Goal: Information Seeking & Learning: Learn about a topic

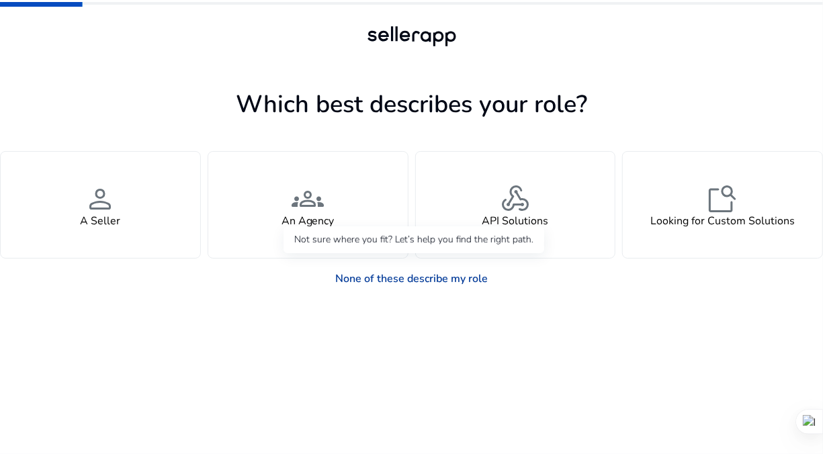
click at [448, 281] on link "None of these describe my role" at bounding box center [411, 278] width 174 height 27
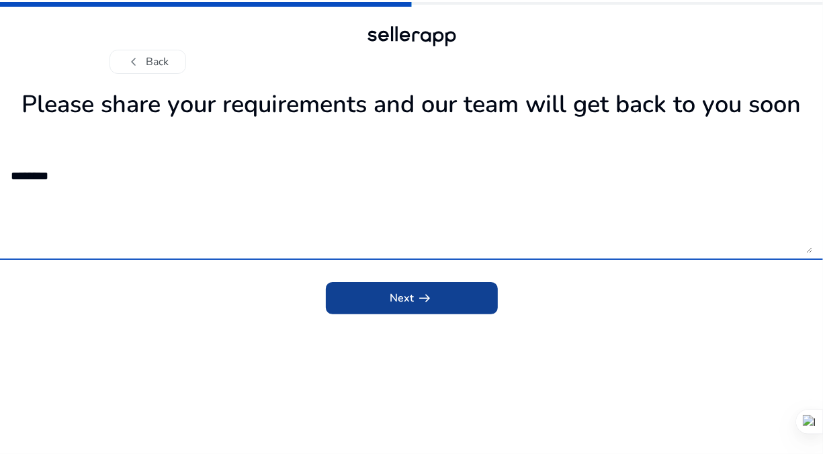
type textarea "********"
click at [400, 287] on span "submit" at bounding box center [412, 298] width 172 height 32
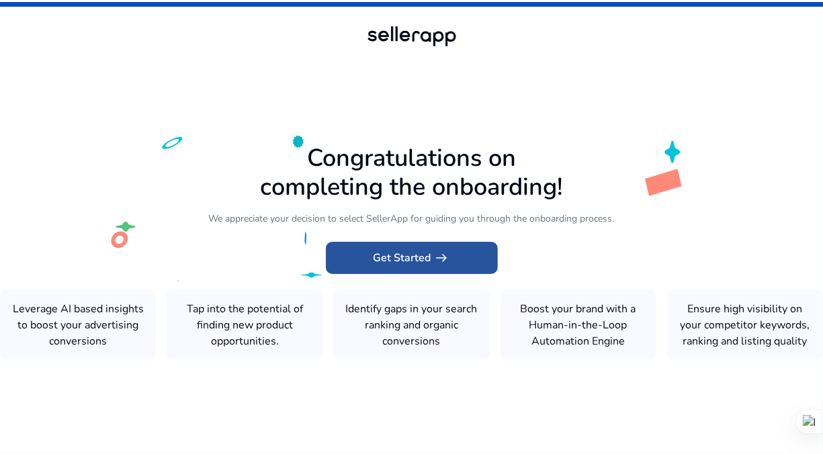
click at [432, 248] on span at bounding box center [412, 258] width 172 height 32
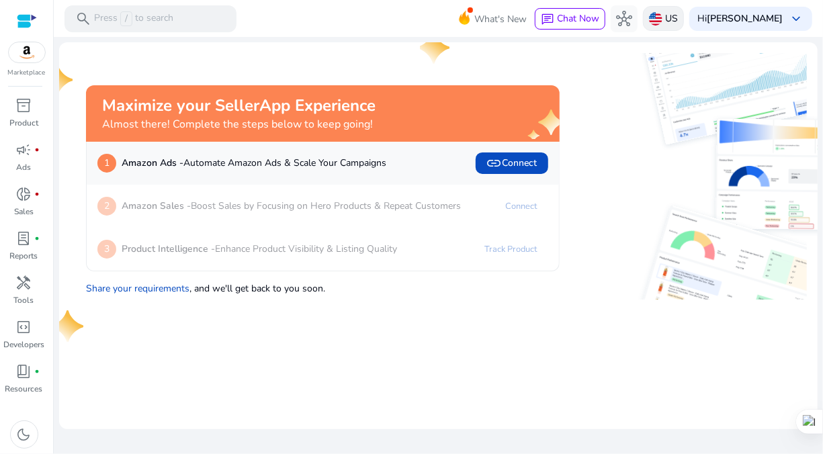
click at [678, 17] on p "US" at bounding box center [671, 19] width 13 height 24
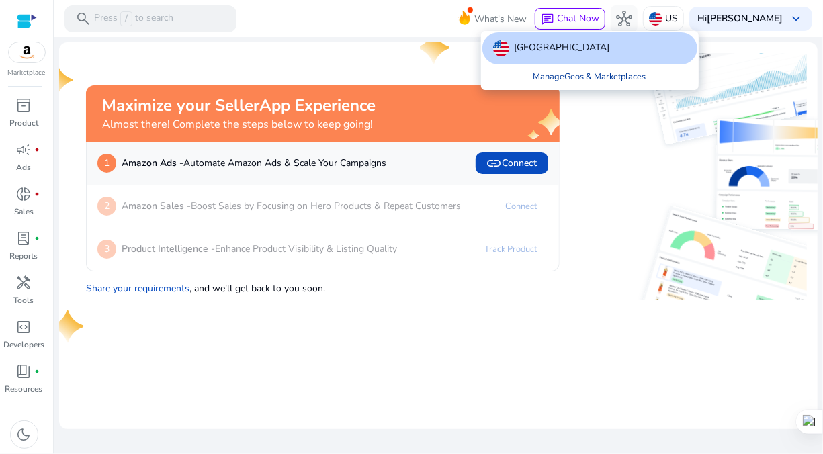
click at [574, 74] on link "Manage Geos & Marketplaces" at bounding box center [589, 76] width 134 height 24
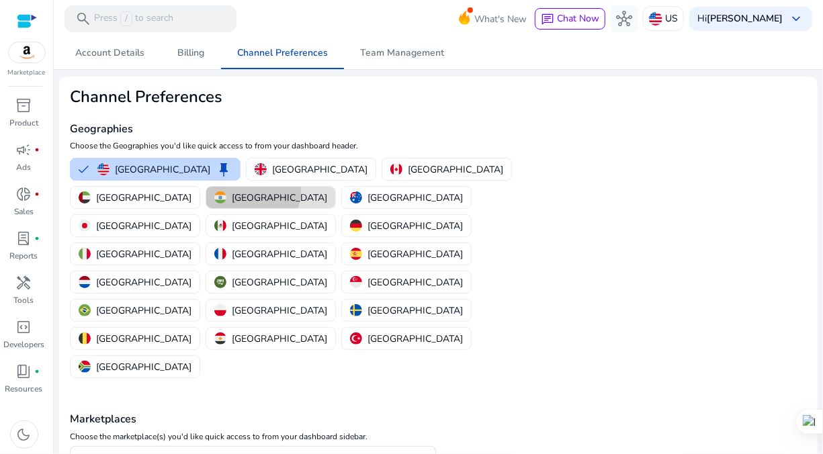
click at [232, 191] on p "[GEOGRAPHIC_DATA]" at bounding box center [279, 198] width 95 height 14
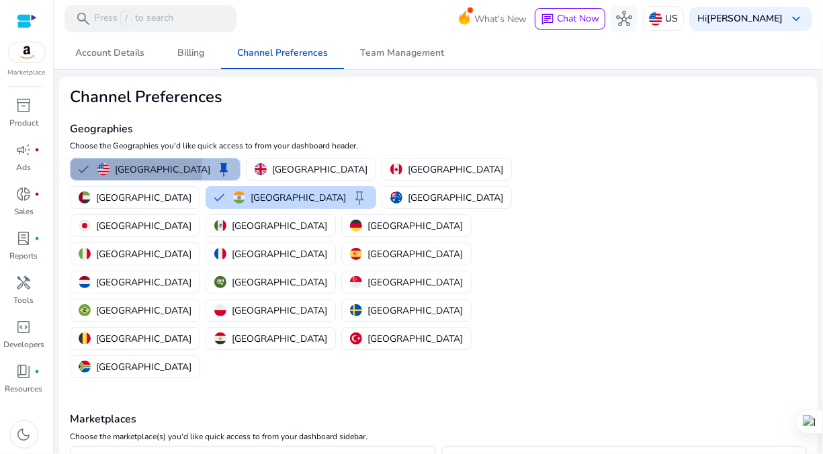
click at [85, 169] on button "United States keep" at bounding box center [155, 168] width 169 height 21
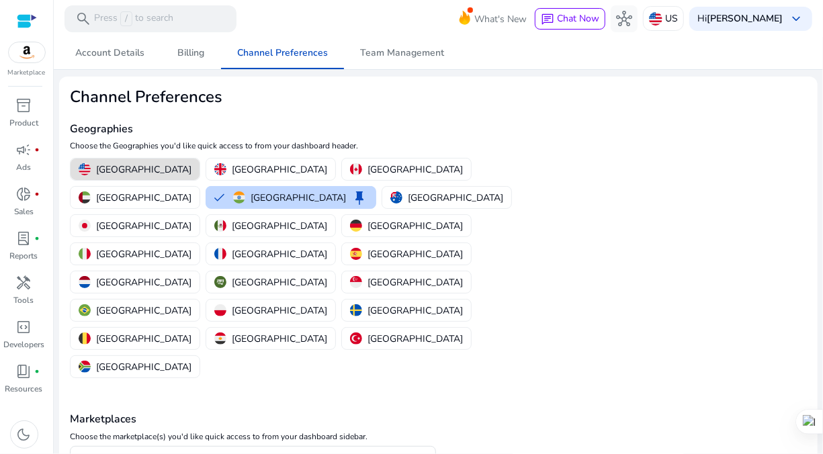
scroll to position [11, 0]
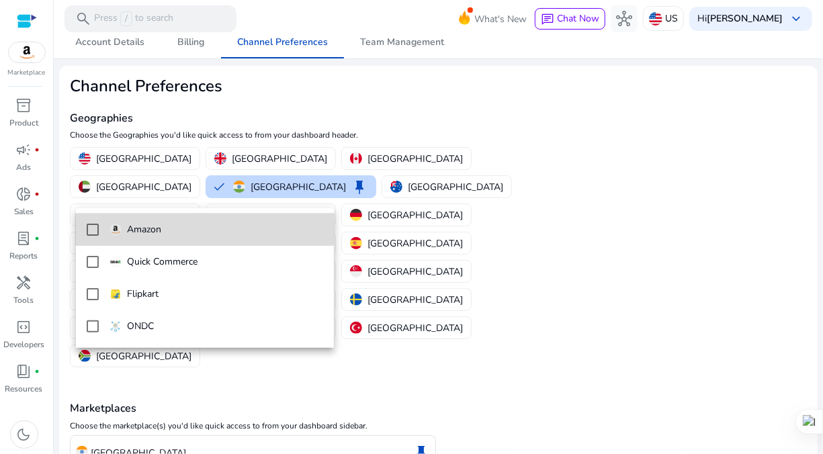
click at [89, 227] on mat-pseudo-checkbox at bounding box center [93, 230] width 12 height 12
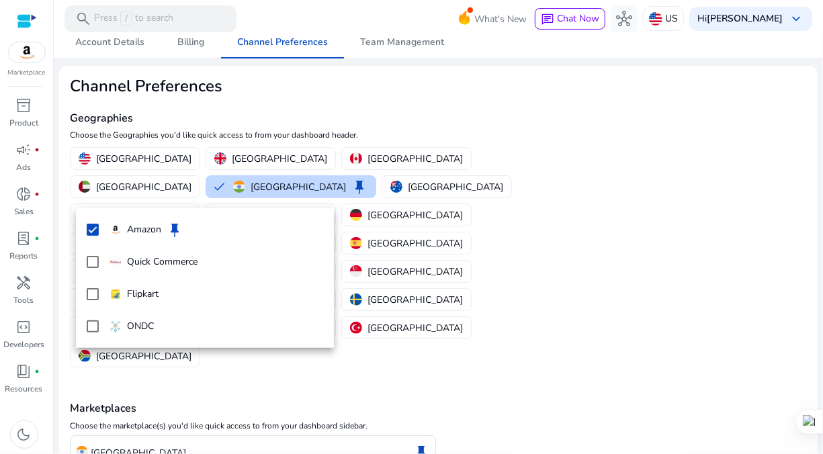
click at [459, 359] on div at bounding box center [411, 227] width 823 height 454
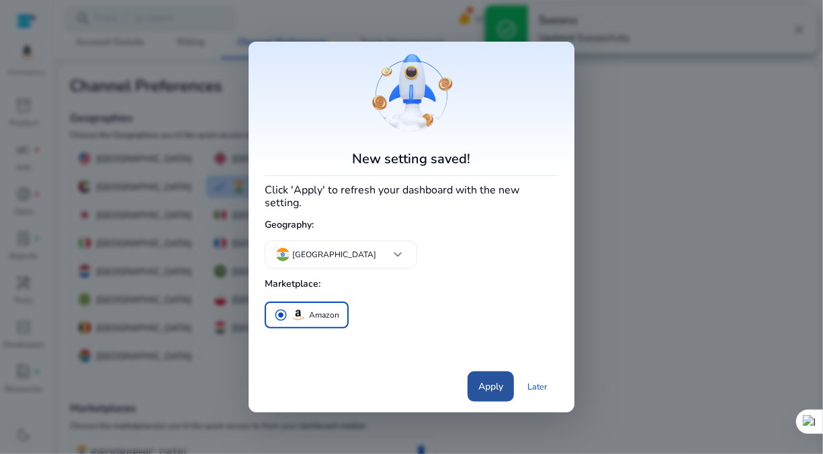
click at [494, 385] on span "Apply" at bounding box center [490, 386] width 25 height 14
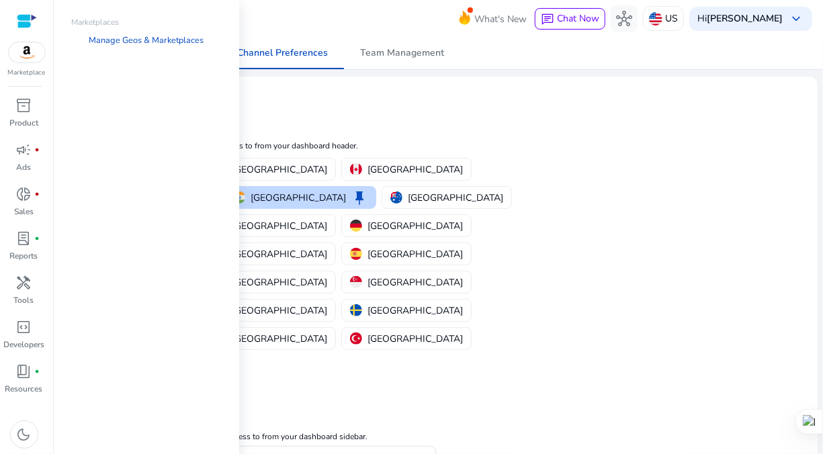
click at [35, 54] on img at bounding box center [27, 52] width 36 height 20
click at [22, 51] on img at bounding box center [27, 52] width 36 height 20
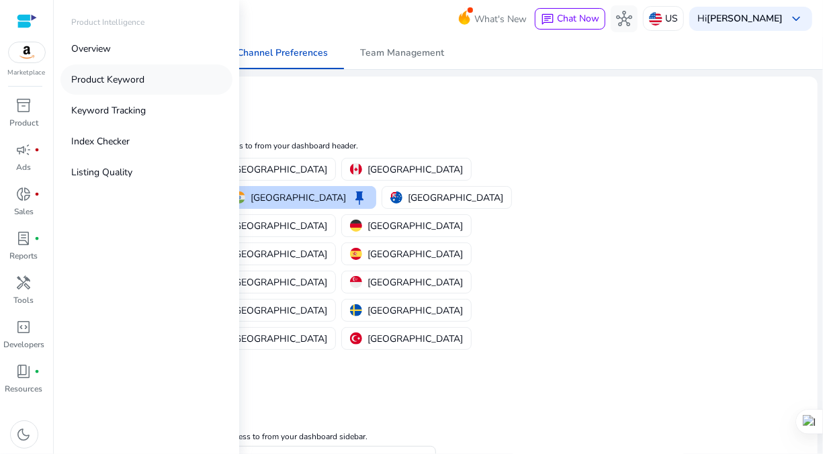
click at [115, 83] on p "Product Keyword" at bounding box center [107, 80] width 73 height 14
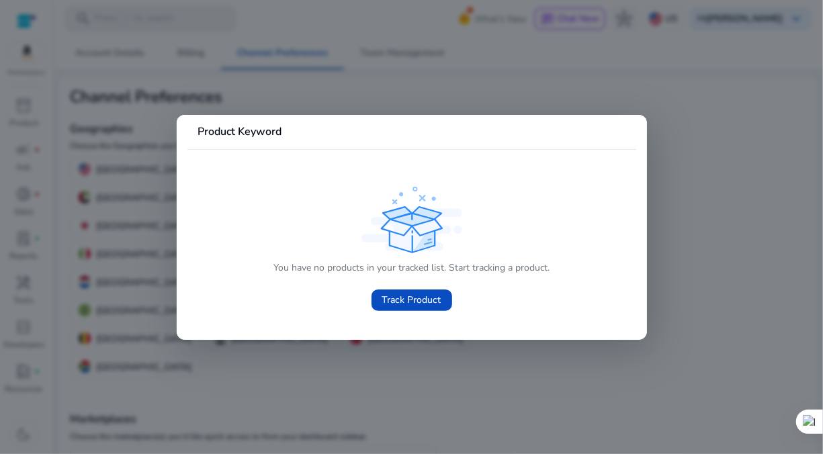
click at [479, 364] on div at bounding box center [411, 227] width 823 height 454
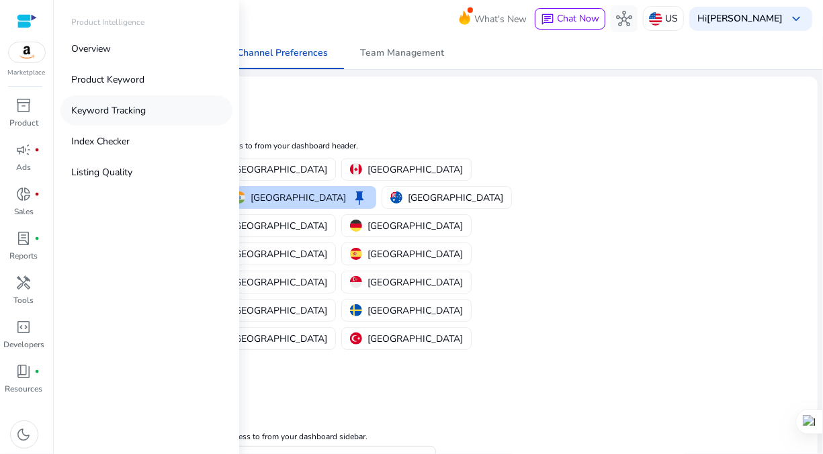
click at [118, 103] on link "Keyword Tracking" at bounding box center [146, 110] width 172 height 30
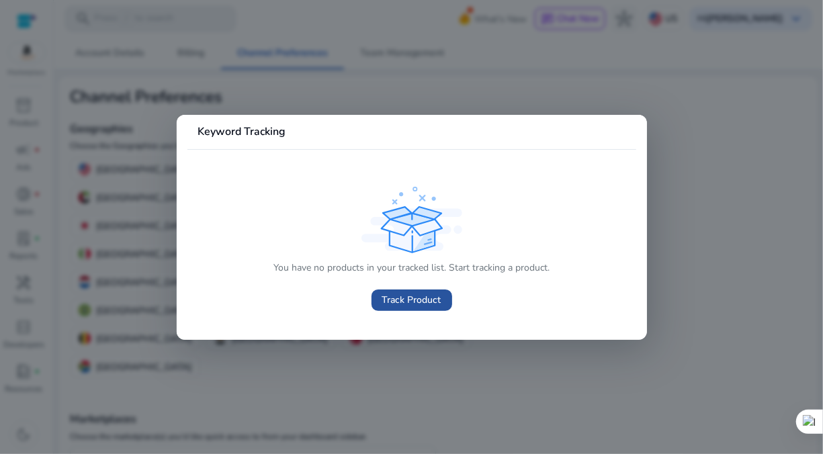
click at [390, 301] on span "Track Product" at bounding box center [411, 300] width 59 height 14
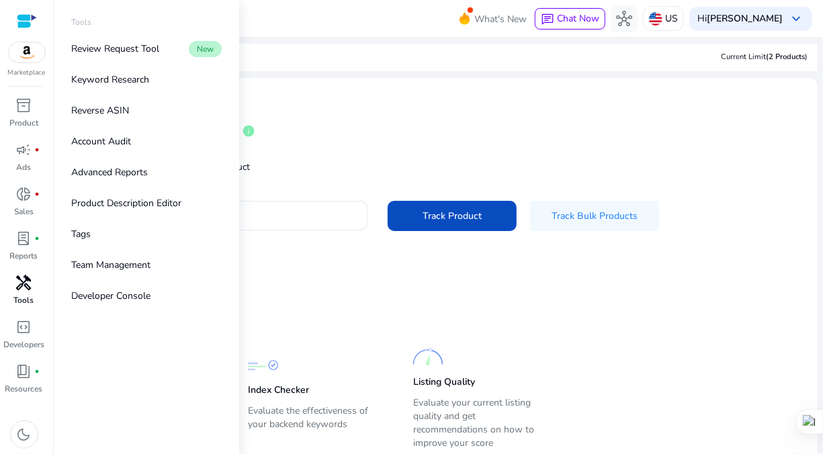
click at [24, 285] on span "handyman" at bounding box center [24, 283] width 16 height 16
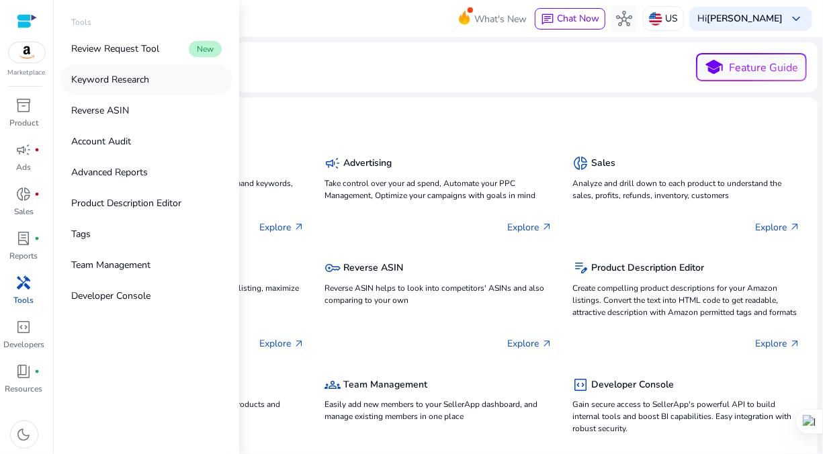
click at [122, 85] on p "Keyword Research" at bounding box center [110, 80] width 78 height 14
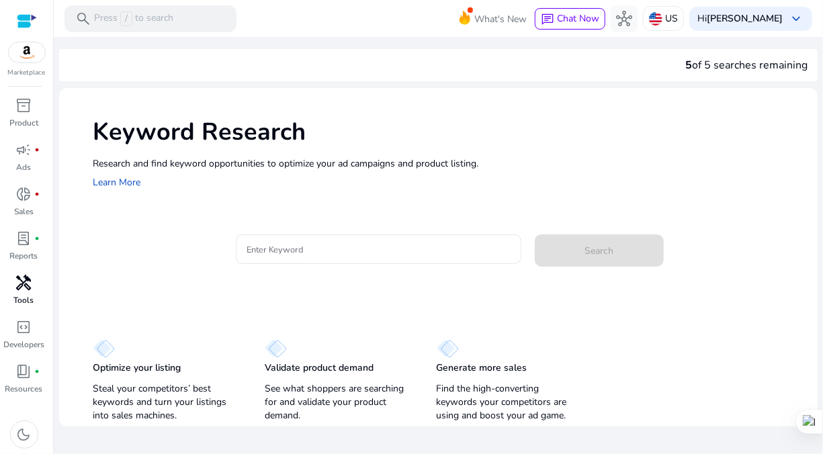
click at [287, 191] on div "Keyword Research Research and find keyword opportunities to optimize your ad ca…" at bounding box center [438, 152] width 758 height 129
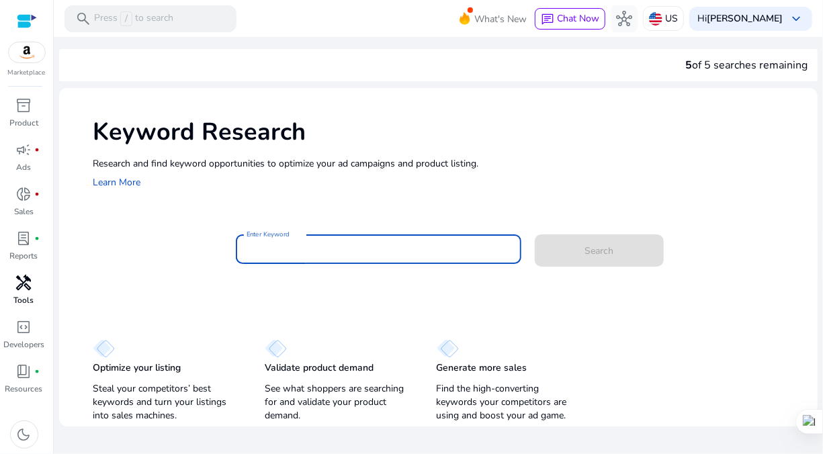
click at [373, 250] on input "Enter Keyword" at bounding box center [378, 249] width 264 height 15
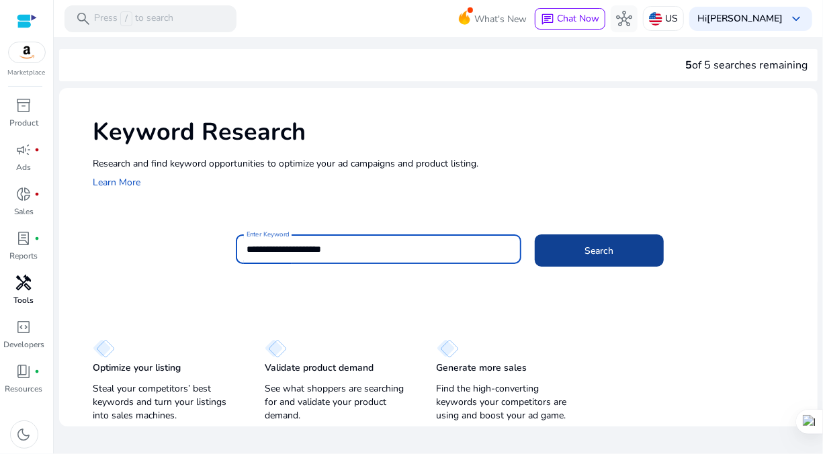
type input "**********"
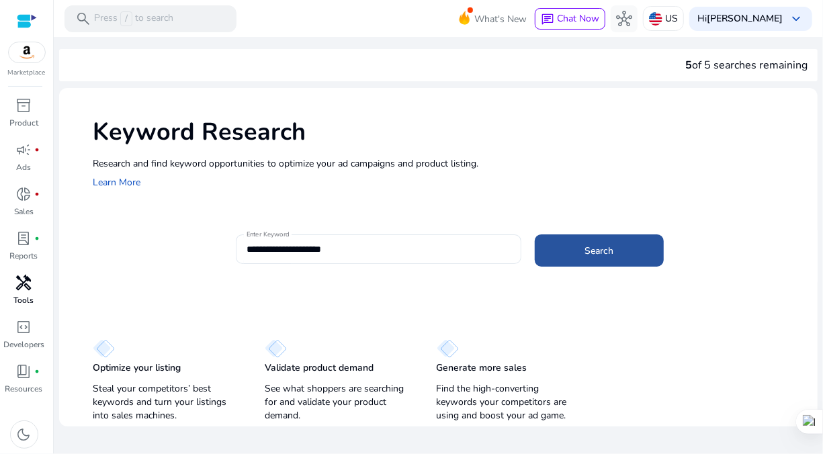
click at [578, 247] on span at bounding box center [599, 250] width 129 height 32
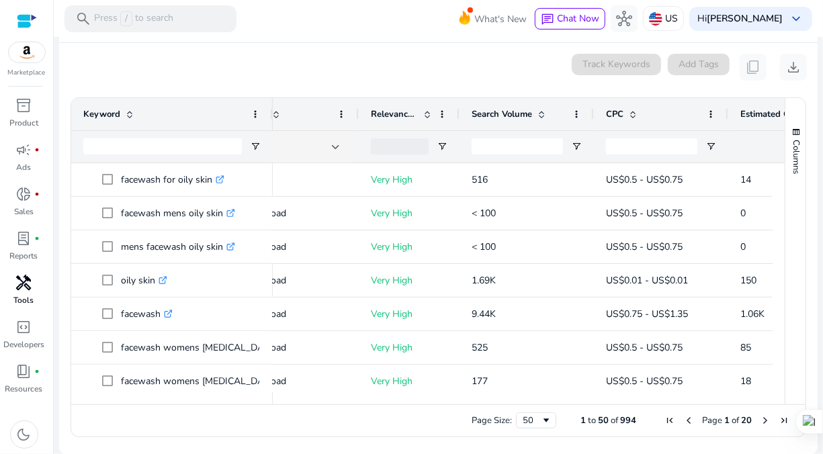
click at [541, 109] on span at bounding box center [541, 114] width 11 height 11
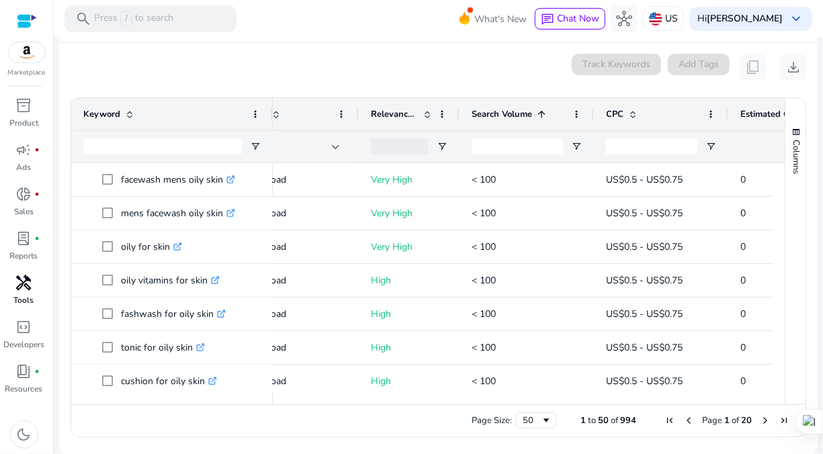
click at [541, 109] on span at bounding box center [541, 114] width 11 height 11
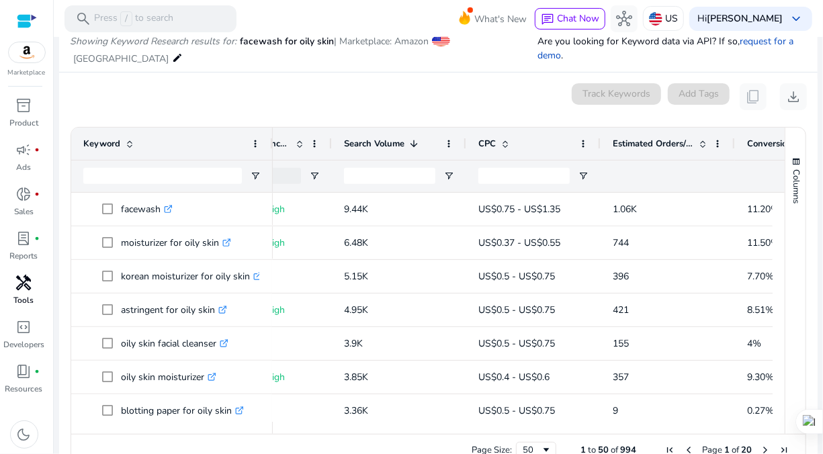
scroll to position [0, 291]
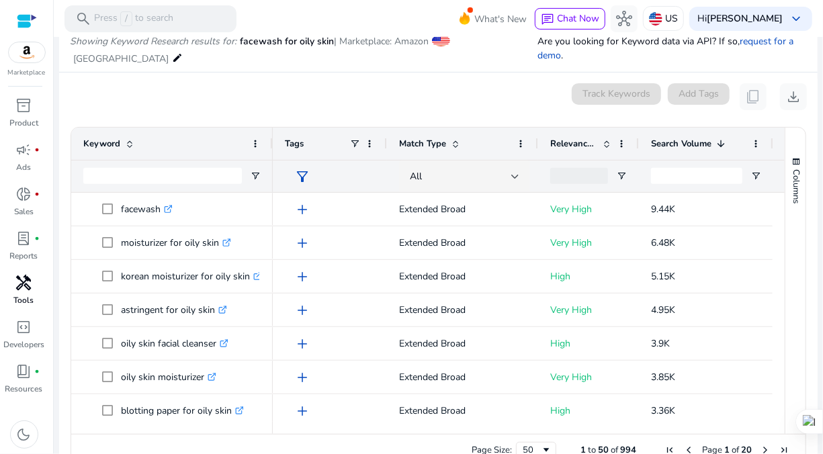
click at [304, 210] on span "add" at bounding box center [302, 209] width 16 height 16
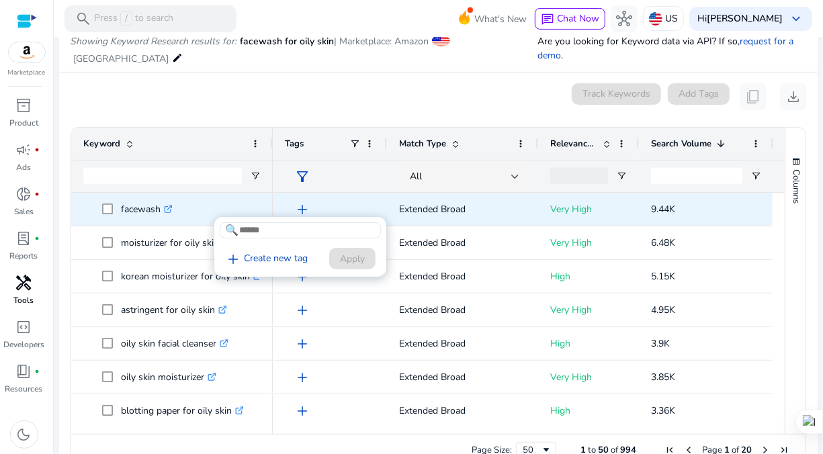
click at [174, 87] on div at bounding box center [411, 227] width 823 height 454
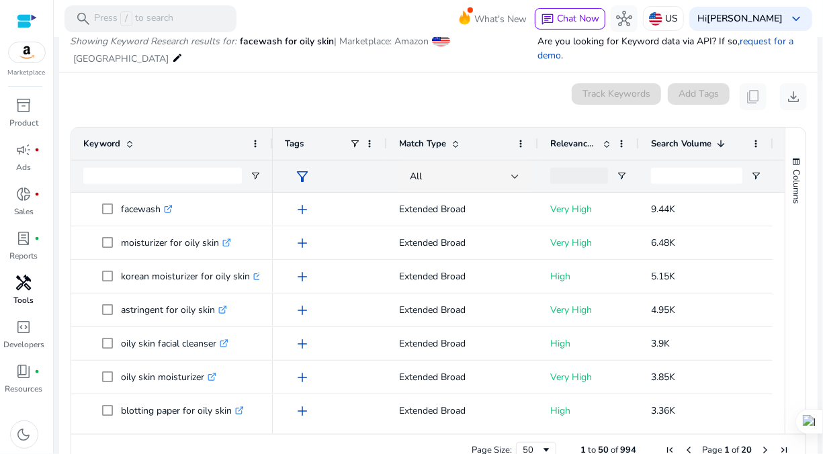
click at [447, 40] on span at bounding box center [441, 40] width 18 height 11
click at [662, 16] on img at bounding box center [655, 18] width 13 height 13
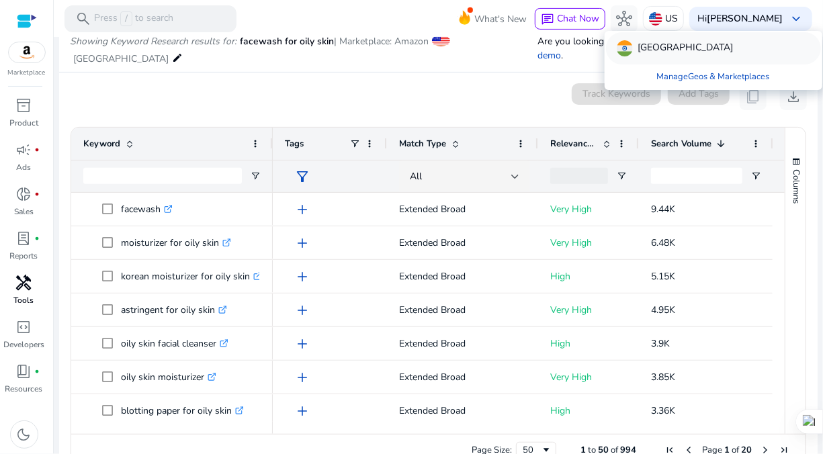
click at [651, 44] on p "[GEOGRAPHIC_DATA]" at bounding box center [685, 48] width 95 height 16
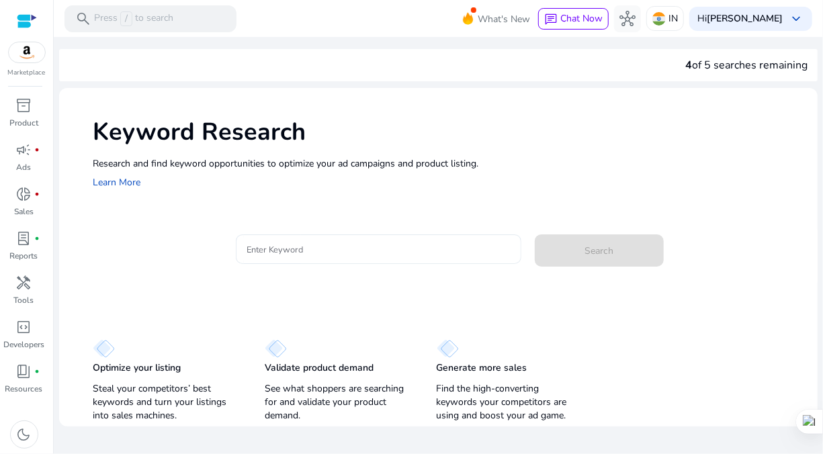
click at [394, 248] on input "Enter Keyword" at bounding box center [378, 249] width 264 height 15
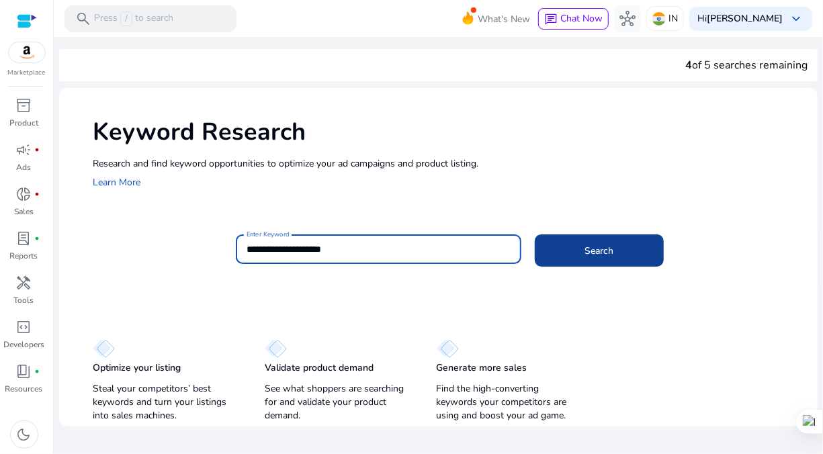
type input "**********"
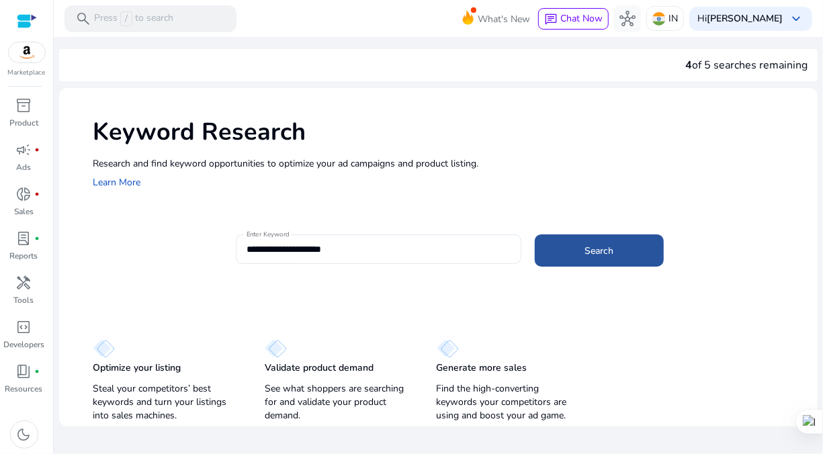
click at [620, 238] on span at bounding box center [599, 250] width 129 height 32
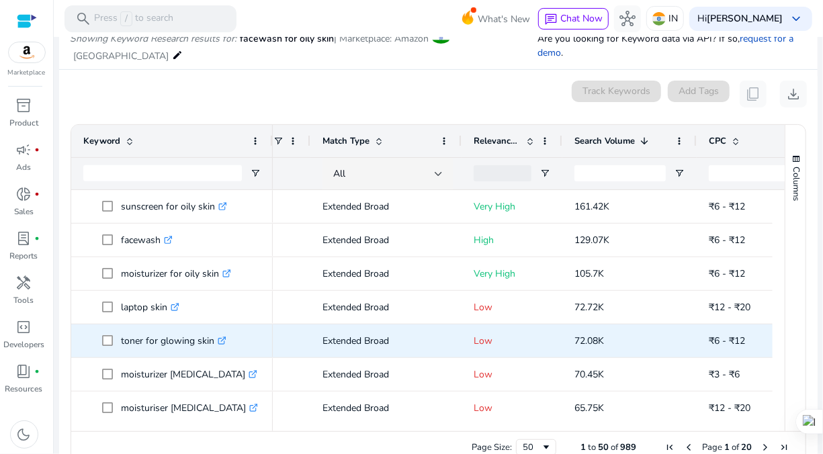
scroll to position [0, 108]
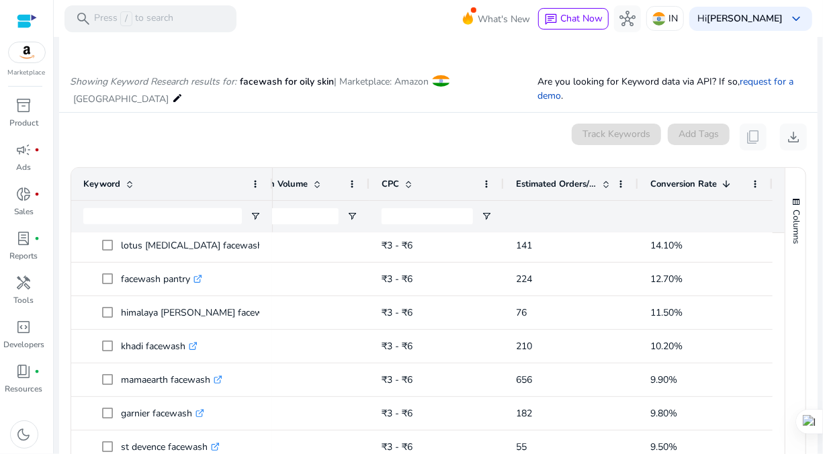
scroll to position [168, 0]
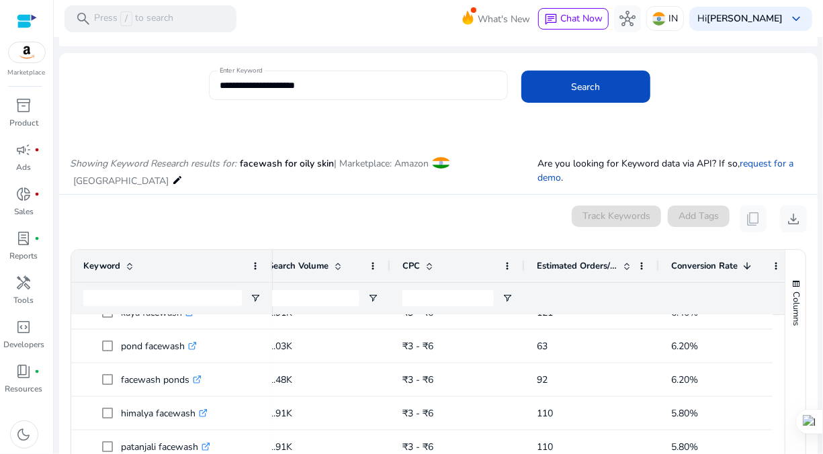
click at [333, 87] on input "**********" at bounding box center [358, 85] width 277 height 15
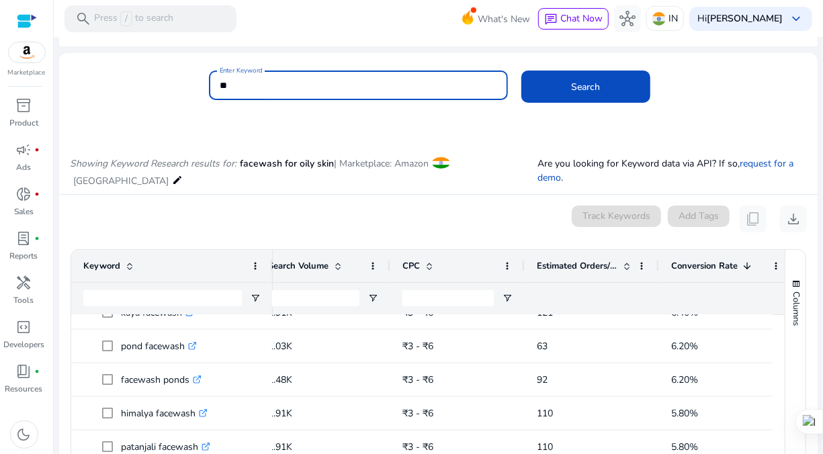
type input "*"
click at [521, 71] on button "Search" at bounding box center [585, 87] width 129 height 32
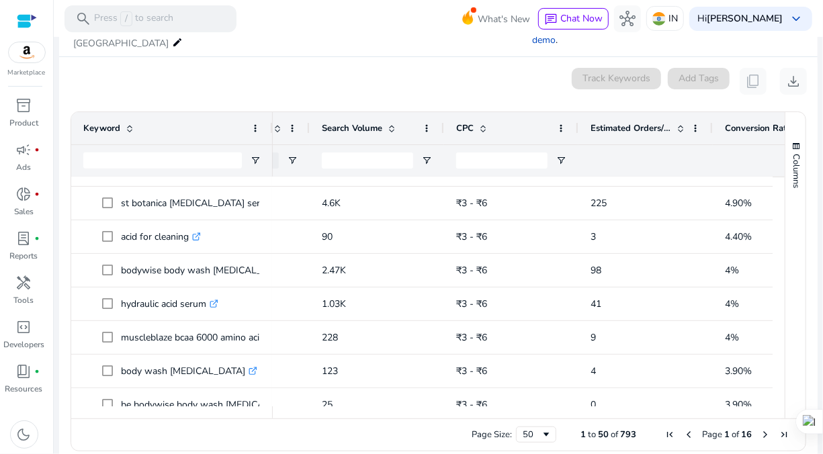
scroll to position [201, 0]
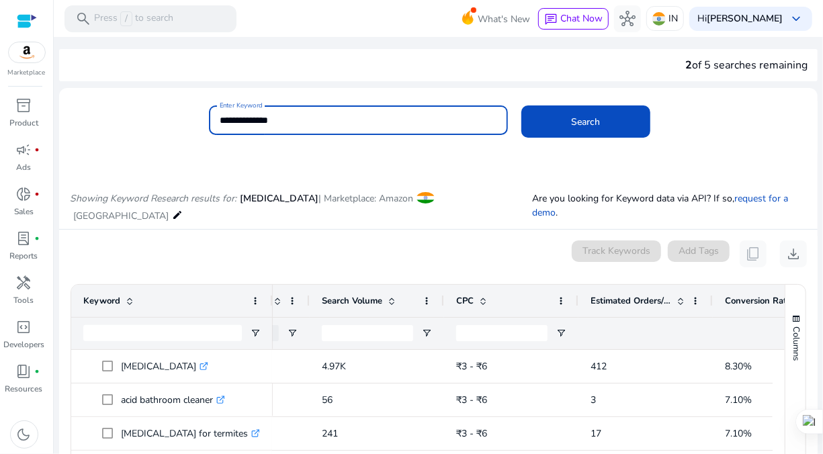
click at [271, 117] on input "**********" at bounding box center [358, 120] width 277 height 15
type input "*"
type input "**********"
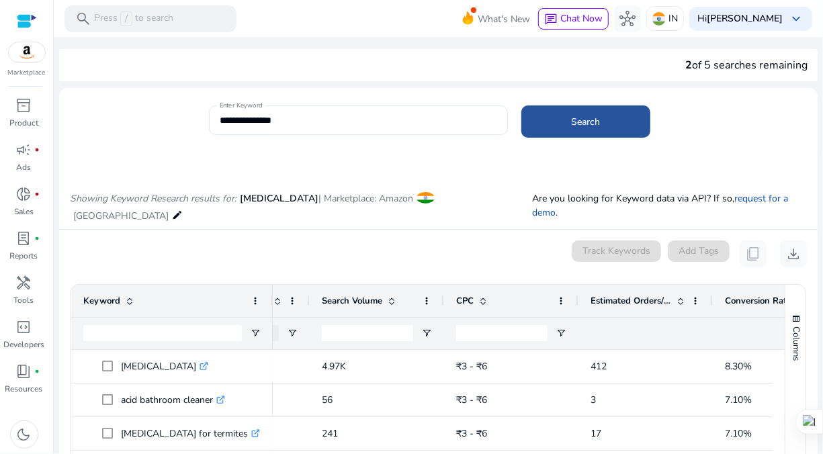
click at [573, 129] on span at bounding box center [585, 121] width 129 height 32
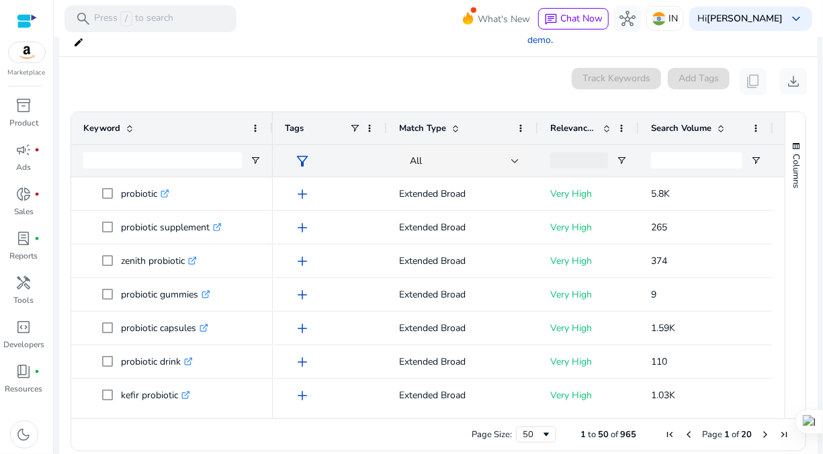
click at [683, 122] on span "Search Volume" at bounding box center [681, 128] width 60 height 12
click at [708, 122] on span "Search Volume" at bounding box center [681, 128] width 60 height 12
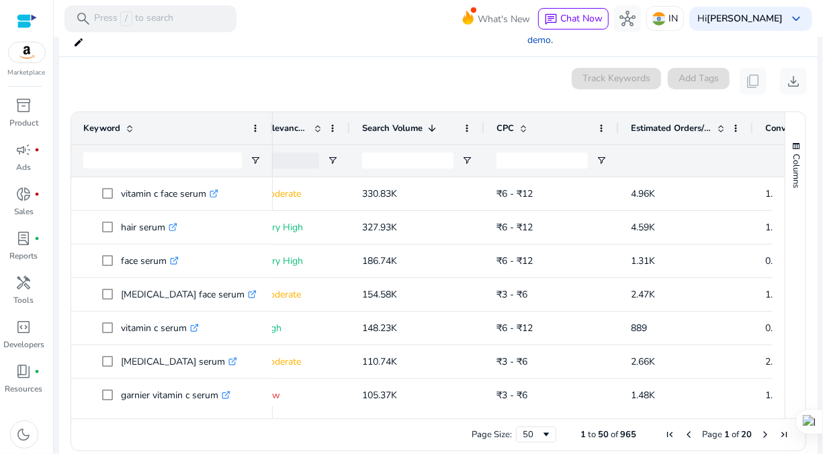
scroll to position [0, 311]
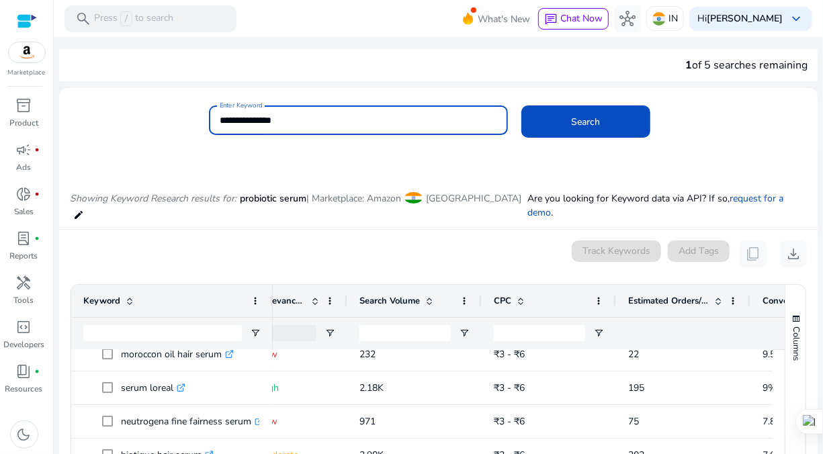
drag, startPoint x: 295, startPoint y: 122, endPoint x: 193, endPoint y: 123, distance: 102.1
click at [193, 123] on div "**********" at bounding box center [432, 127] width 747 height 44
click at [280, 120] on input "**********" at bounding box center [358, 120] width 277 height 15
type input "**********"
click at [554, 114] on span at bounding box center [585, 121] width 129 height 32
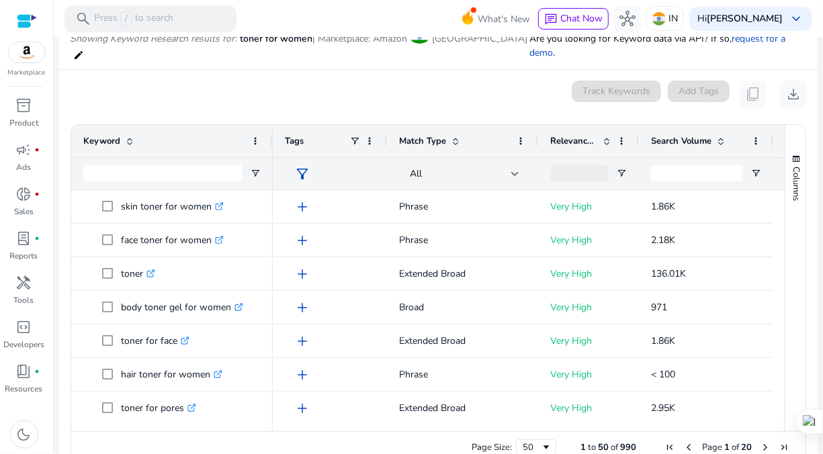
scroll to position [173, 0]
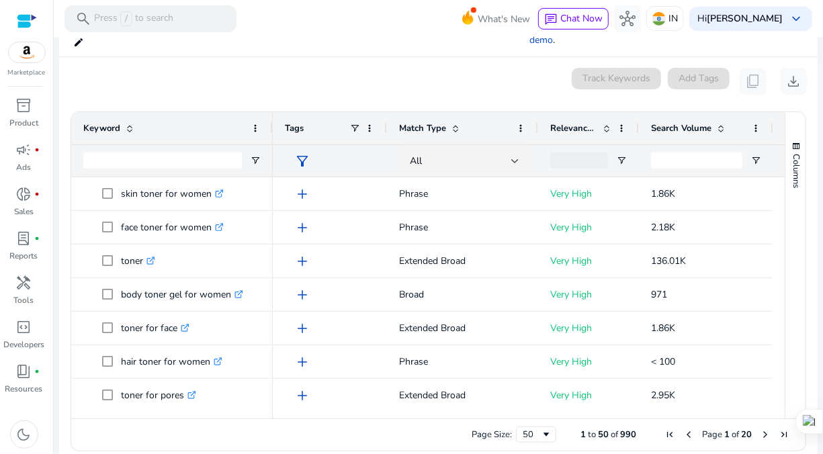
click at [691, 122] on span "Search Volume" at bounding box center [681, 128] width 60 height 12
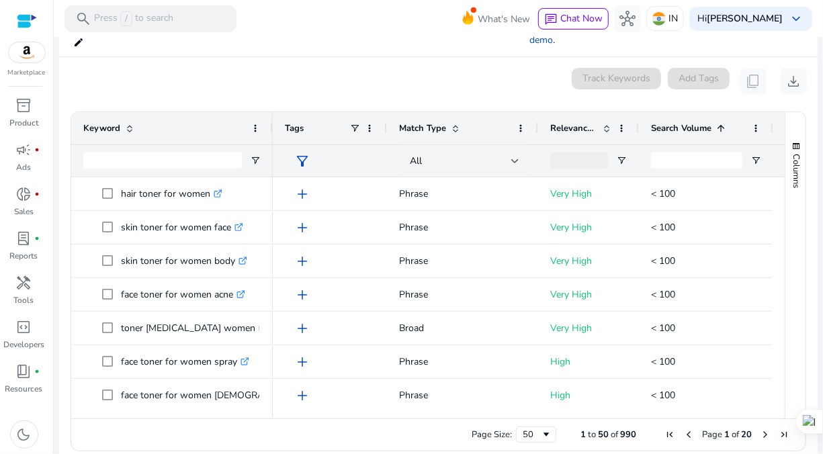
click at [691, 122] on span "Search Volume" at bounding box center [681, 128] width 60 height 12
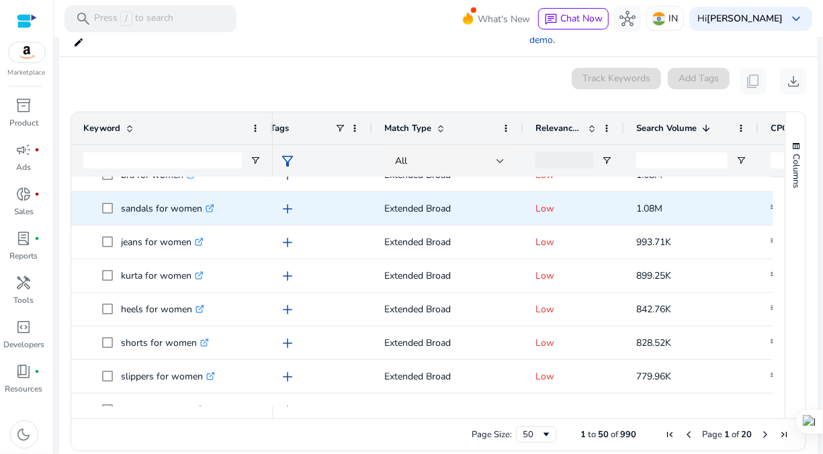
scroll to position [342, 0]
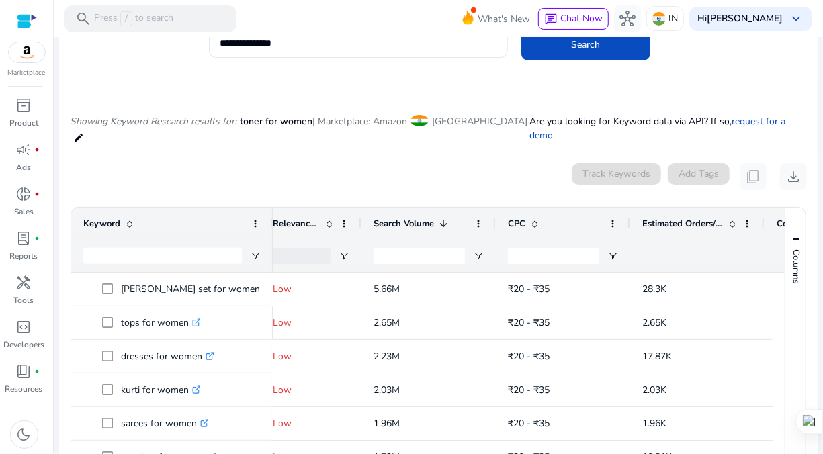
click at [695, 218] on span "Estimated Orders/Month" at bounding box center [682, 224] width 81 height 12
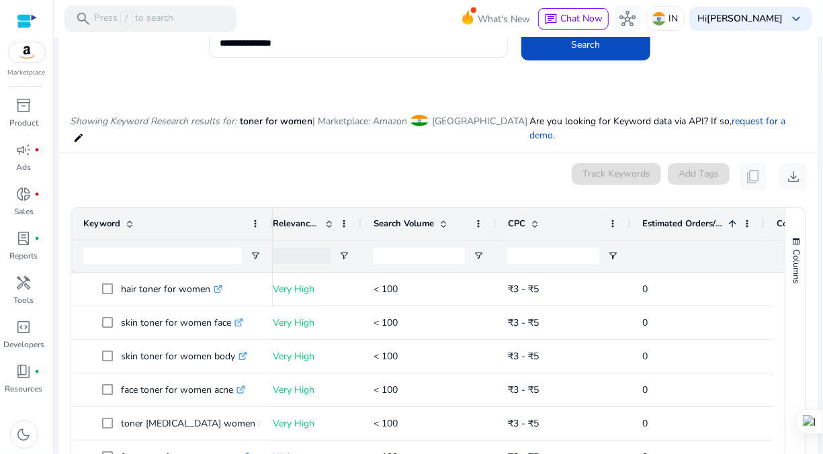
click at [695, 218] on span "Estimated Orders/Month" at bounding box center [682, 224] width 81 height 12
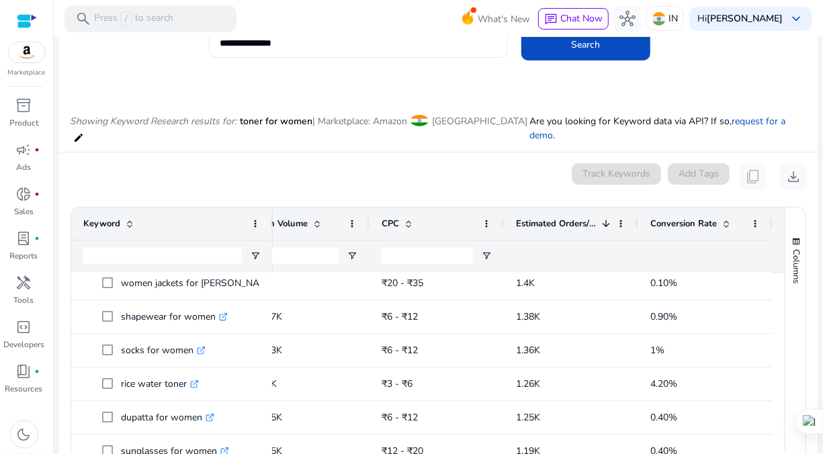
click at [717, 218] on span at bounding box center [724, 223] width 15 height 11
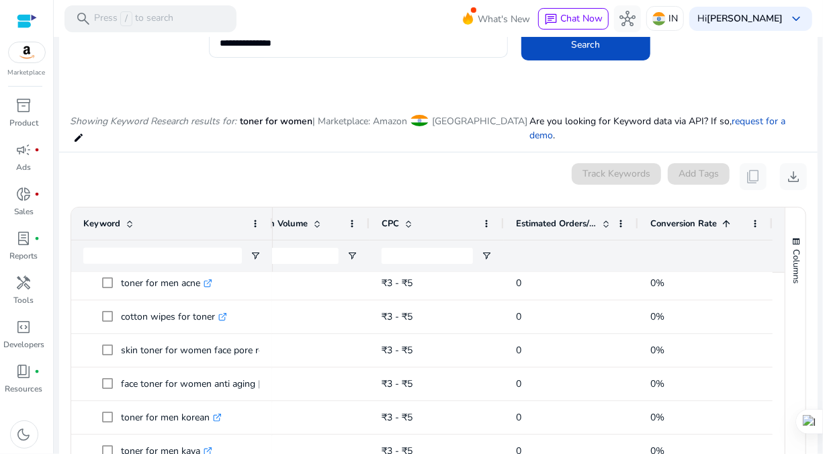
click at [717, 218] on span at bounding box center [724, 223] width 15 height 11
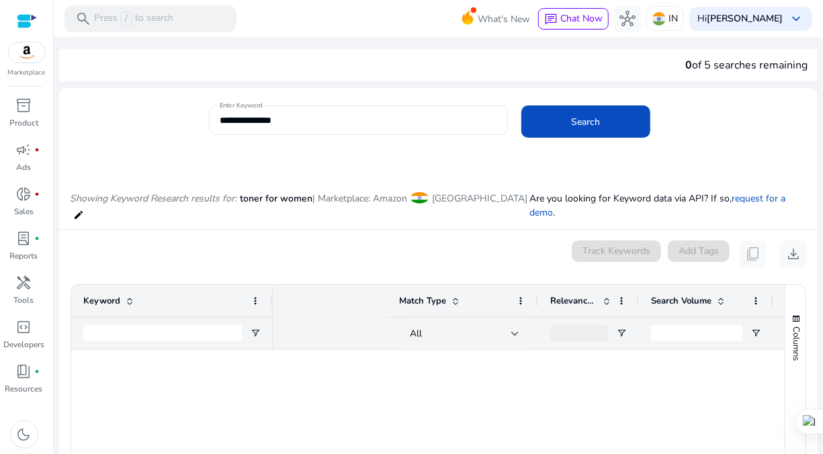
scroll to position [0, 300]
